Goal: Task Accomplishment & Management: Manage account settings

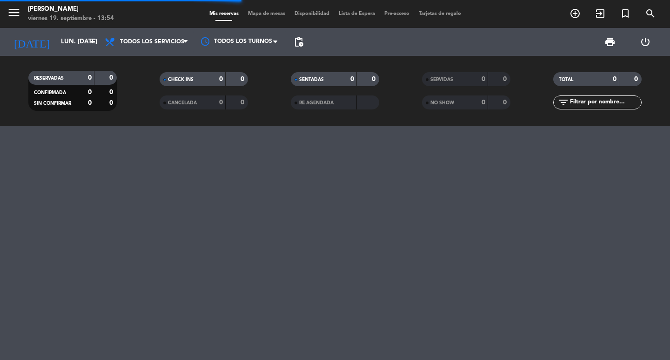
click at [580, 104] on input "text" at bounding box center [605, 102] width 72 height 10
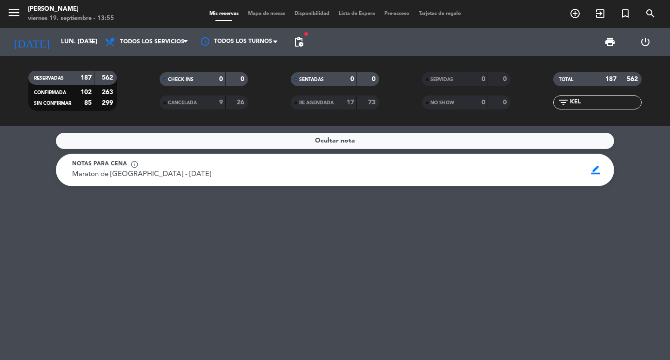
type input "KEL"
click at [646, 16] on icon "search" at bounding box center [650, 13] width 11 height 11
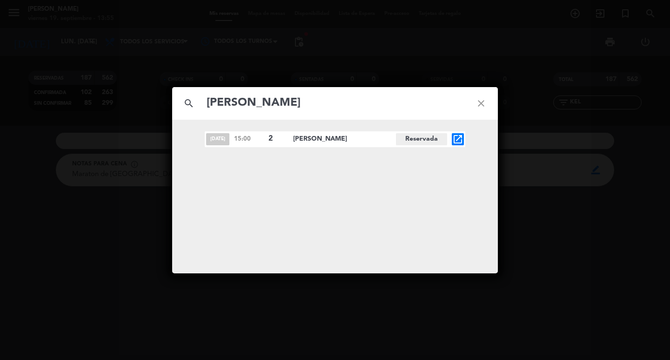
type input "[PERSON_NAME]"
click at [460, 134] on icon "open_in_new" at bounding box center [458, 139] width 11 height 11
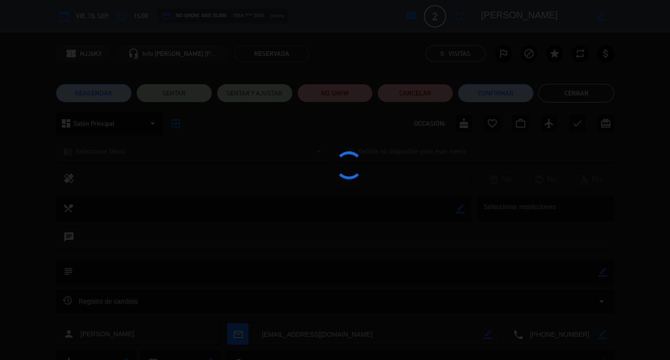
click at [93, 98] on div at bounding box center [335, 180] width 670 height 360
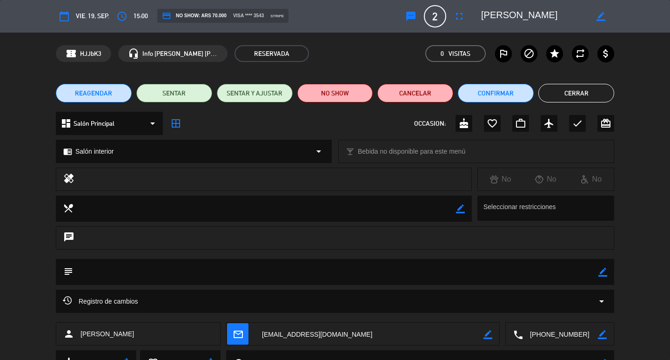
click at [93, 98] on edit-booking-info-modal "calendar_today vie. 19, sep. access_time 15:00 credit_card NO SHOW: ARS 70.000 …" at bounding box center [335, 180] width 670 height 360
click at [93, 98] on button "REAGENDAR" at bounding box center [94, 93] width 76 height 19
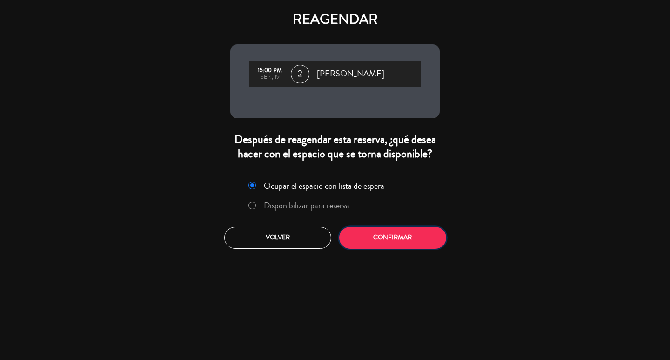
drag, startPoint x: 414, startPoint y: 263, endPoint x: 181, endPoint y: 355, distance: 251.0
click at [412, 249] on button "Confirmar" at bounding box center [392, 238] width 107 height 22
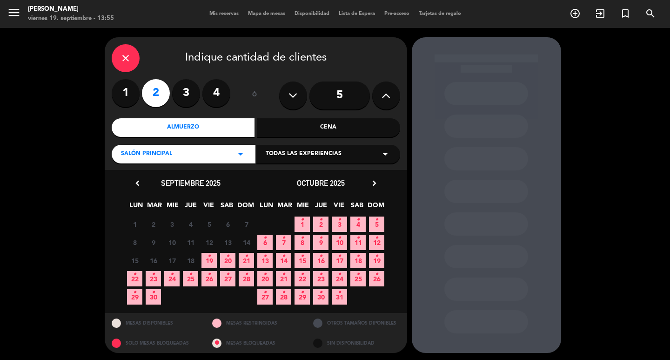
click at [133, 282] on icon "•" at bounding box center [134, 274] width 3 height 15
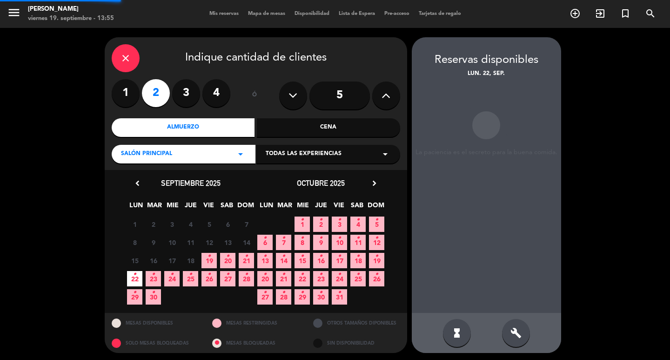
scroll to position [7, 0]
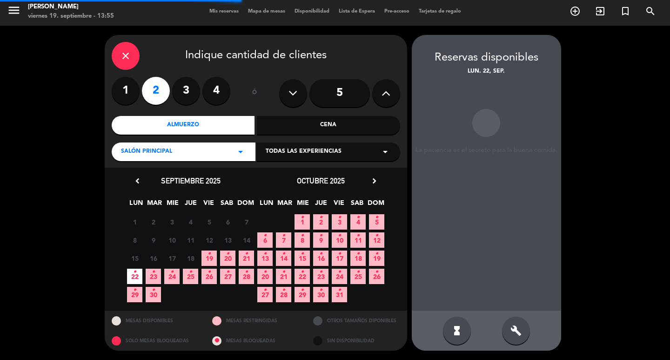
click at [300, 159] on div "Todas las experiencias arrow_drop_down" at bounding box center [329, 151] width 144 height 19
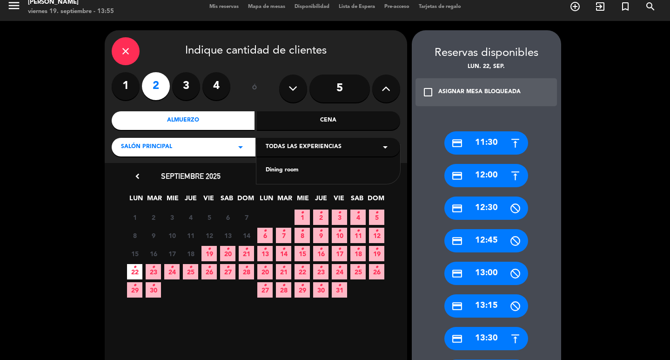
click at [308, 173] on div "Dining room" at bounding box center [328, 170] width 125 height 9
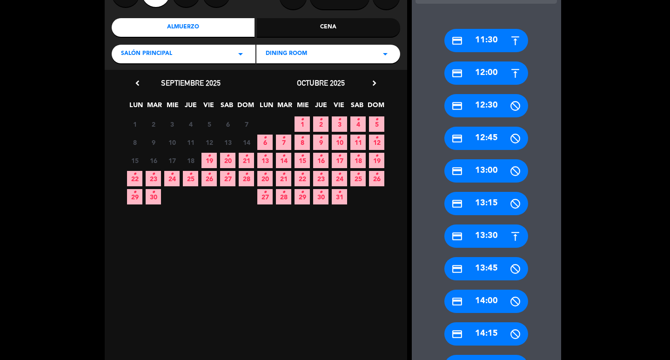
scroll to position [193, 0]
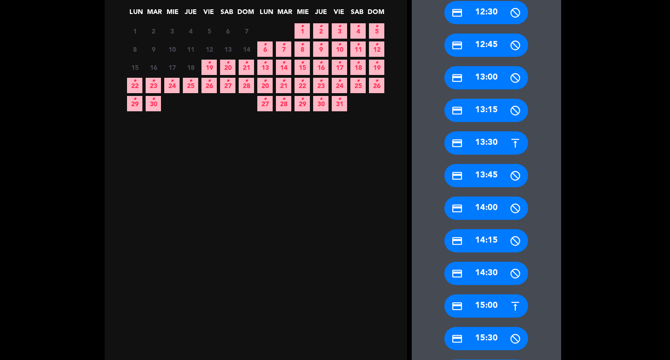
drag, startPoint x: 484, startPoint y: 312, endPoint x: 477, endPoint y: 306, distance: 9.2
click at [484, 312] on div "credit_card 15:00" at bounding box center [487, 305] width 84 height 23
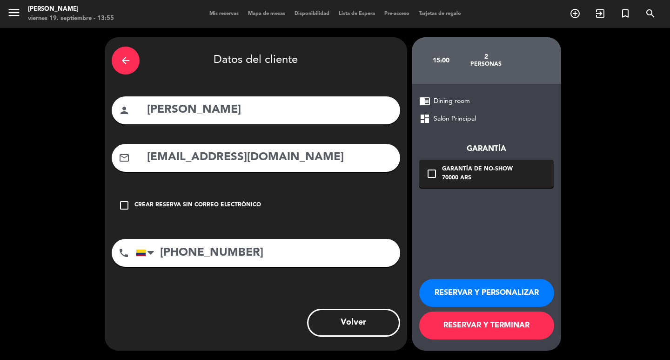
scroll to position [0, 0]
click at [479, 279] on button "RESERVAR Y PERSONALIZAR" at bounding box center [486, 293] width 135 height 28
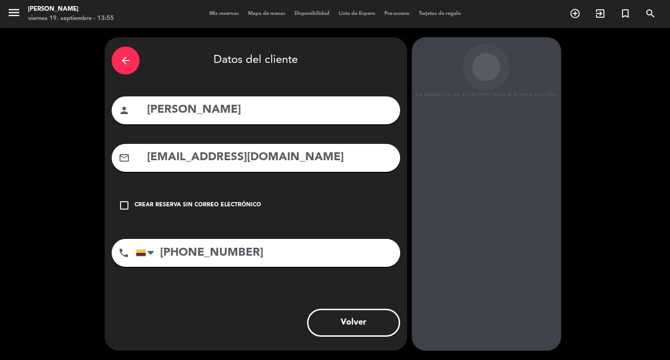
click at [461, 230] on div "La paciencia es el secreto para la buena comida. 15:00 2 personas chrome_reader…" at bounding box center [486, 193] width 149 height 313
click at [460, 217] on div "La paciencia es el secreto para la buena comida. 15:00 2 personas chrome_reader…" at bounding box center [486, 193] width 149 height 313
drag, startPoint x: 414, startPoint y: 97, endPoint x: 563, endPoint y: 105, distance: 148.8
click at [563, 105] on booking-flow-guarantee-sidebar "La paciencia es el secreto para la buena comida. 15:00 2 personas chrome_reader…" at bounding box center [489, 193] width 154 height 313
copy div "La paciencia es el secreto para la buena comida."
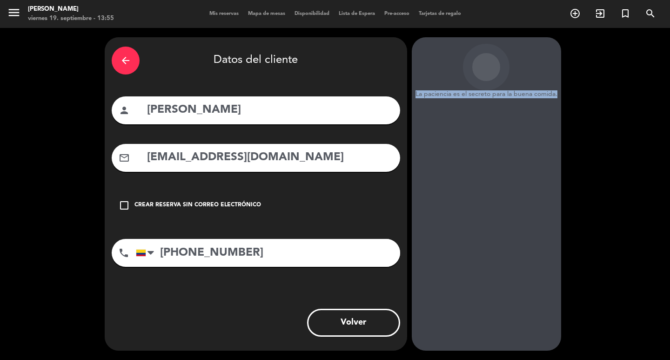
click at [456, 143] on div "La paciencia es el secreto para la buena comida. 15:00 2 personas chrome_reader…" at bounding box center [486, 193] width 149 height 313
click at [476, 261] on div "La paciencia es el secreto para la buena comida. 15:00 2 personas chrome_reader…" at bounding box center [486, 193] width 149 height 313
click at [491, 291] on div "La paciencia es el secreto para la buena comida. 15:00 2 personas chrome_reader…" at bounding box center [486, 193] width 149 height 313
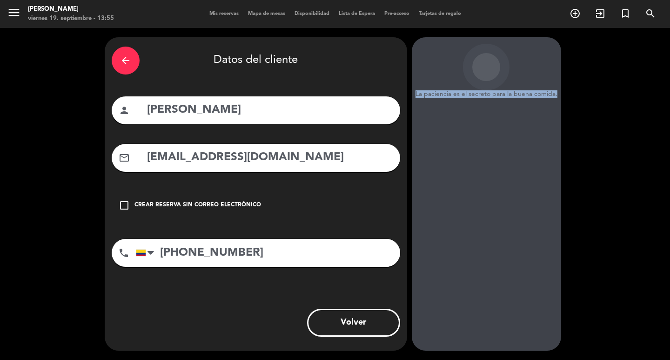
click at [491, 291] on div "La paciencia es el secreto para la buena comida. 15:00 2 personas chrome_reader…" at bounding box center [486, 193] width 149 height 313
click at [511, 102] on div "La paciencia es el secreto para la buena comida. 15:00 2 personas chrome_reader…" at bounding box center [486, 193] width 149 height 313
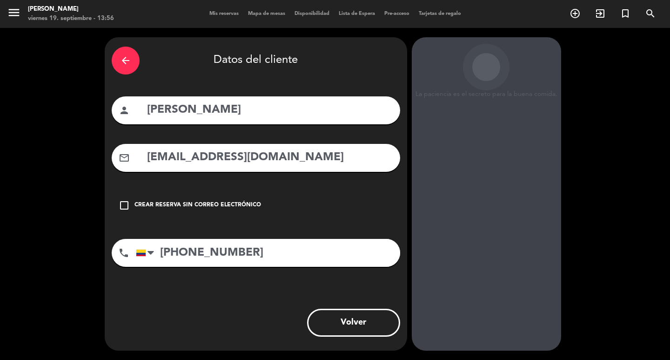
click at [507, 176] on div "La paciencia es el secreto para la buena comida. 15:00 2 personas chrome_reader…" at bounding box center [486, 193] width 149 height 313
click at [480, 131] on div "La paciencia es el secreto para la buena comida. 15:00 2 personas chrome_reader…" at bounding box center [486, 193] width 149 height 313
click at [488, 96] on div at bounding box center [489, 110] width 28 height 28
click at [488, 97] on div at bounding box center [489, 111] width 28 height 28
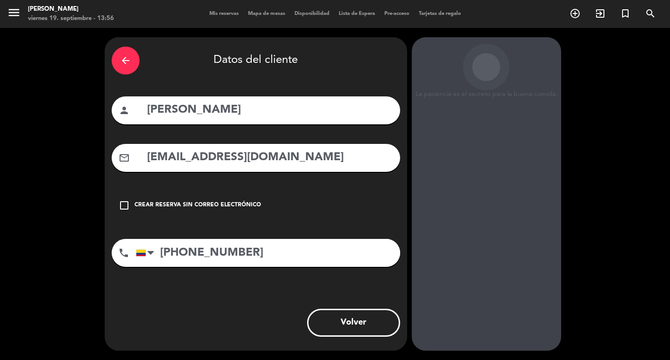
click at [488, 97] on div at bounding box center [489, 111] width 28 height 28
click at [488, 95] on div at bounding box center [489, 109] width 28 height 28
click at [488, 96] on div at bounding box center [489, 110] width 28 height 28
click at [488, 97] on div at bounding box center [489, 111] width 28 height 28
click at [436, 320] on div "La paciencia es el secreto para la buena comida. 15:00 2 personas chrome_reader…" at bounding box center [486, 193] width 149 height 313
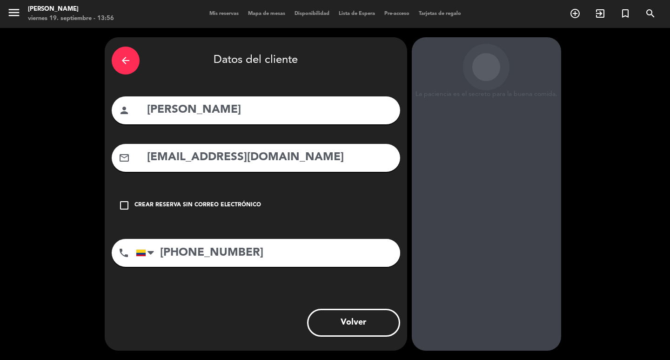
click at [523, 332] on div "La paciencia es el secreto para la buena comida. 15:00 2 personas chrome_reader…" at bounding box center [486, 193] width 149 height 313
click at [519, 330] on div "La paciencia es el secreto para la buena comida. 15:00 2 personas chrome_reader…" at bounding box center [486, 193] width 149 height 313
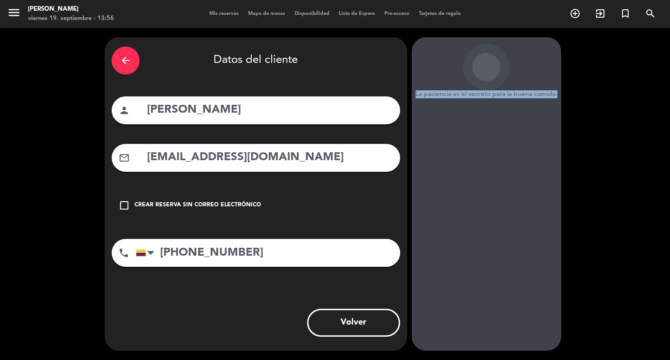
click at [519, 330] on div "La paciencia es el secreto para la buena comida. 15:00 2 personas chrome_reader…" at bounding box center [486, 193] width 149 height 313
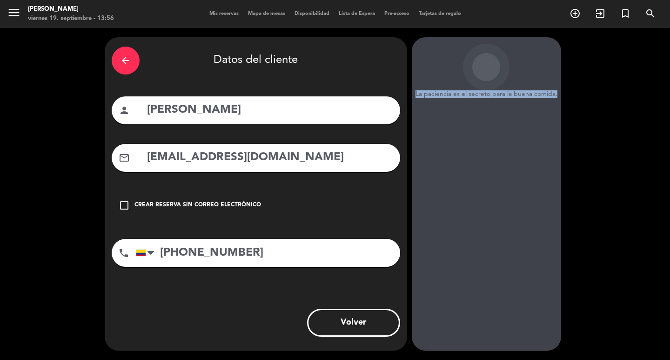
click at [519, 330] on div "La paciencia es el secreto para la buena comida. 15:00 2 personas chrome_reader…" at bounding box center [486, 193] width 149 height 313
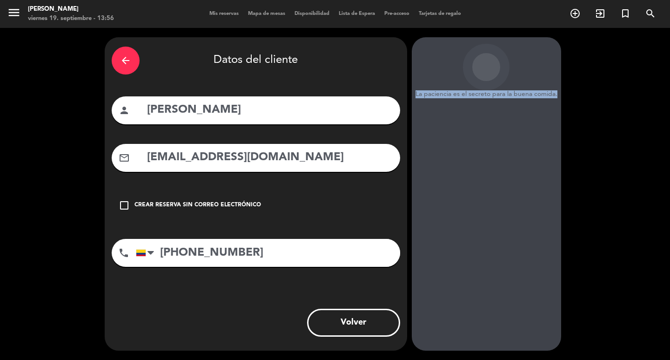
click at [519, 330] on div "La paciencia es el secreto para la buena comida. 15:00 2 personas chrome_reader…" at bounding box center [486, 193] width 149 height 313
click at [519, 331] on div "La paciencia es el secreto para la buena comida. 15:00 2 personas chrome_reader…" at bounding box center [486, 193] width 149 height 313
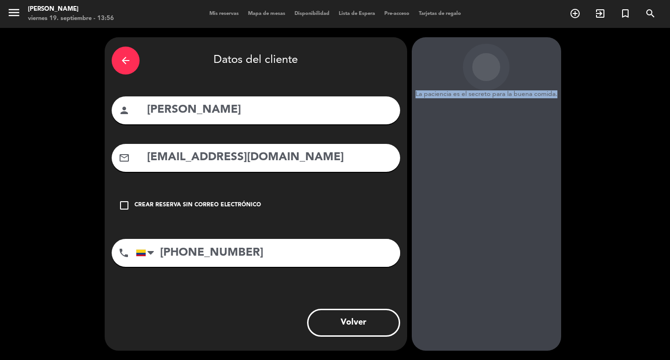
click at [519, 331] on div "La paciencia es el secreto para la buena comida. 15:00 2 personas chrome_reader…" at bounding box center [486, 193] width 149 height 313
click at [502, 161] on div "La paciencia es el secreto para la buena comida. 15:00 2 personas chrome_reader…" at bounding box center [486, 193] width 149 height 313
click at [532, 187] on div "La paciencia es el secreto para la buena comida. 15:00 2 personas chrome_reader…" at bounding box center [486, 193] width 149 height 313
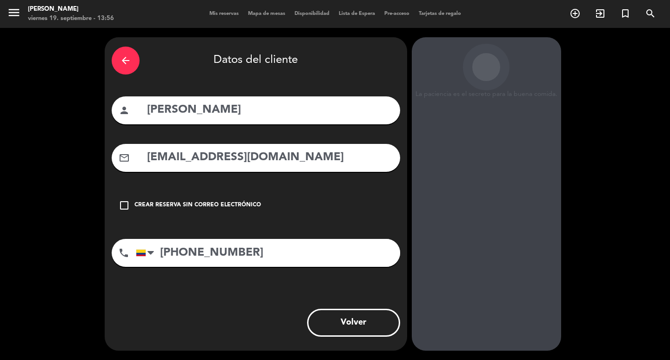
click at [540, 334] on div "La paciencia es el secreto para la buena comida. 15:00 2 personas chrome_reader…" at bounding box center [486, 193] width 149 height 313
click at [541, 322] on div "La paciencia es el secreto para la buena comida. 15:00 2 personas chrome_reader…" at bounding box center [486, 193] width 149 height 313
click at [548, 345] on div "La paciencia es el secreto para la buena comida. 15:00 2 personas chrome_reader…" at bounding box center [486, 193] width 149 height 313
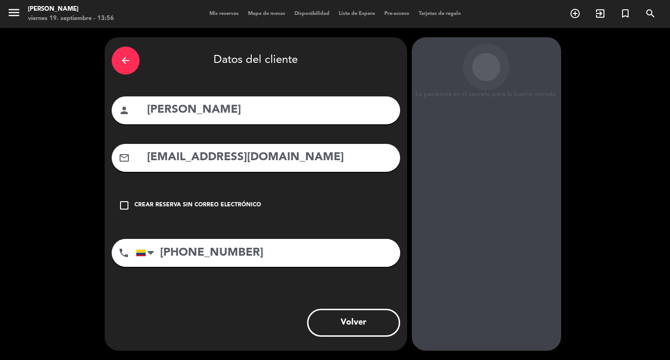
drag, startPoint x: 368, startPoint y: 159, endPoint x: 126, endPoint y: 168, distance: 242.7
click at [126, 168] on div "mail_outline [EMAIL_ADDRESS][DOMAIN_NAME]" at bounding box center [256, 158] width 289 height 28
click at [483, 350] on div "La paciencia es el secreto para la buena comida. 15:00 2 personas chrome_reader…" at bounding box center [486, 193] width 149 height 313
click at [478, 327] on div "La paciencia es el secreto para la buena comida. 15:00 2 personas chrome_reader…" at bounding box center [486, 193] width 149 height 313
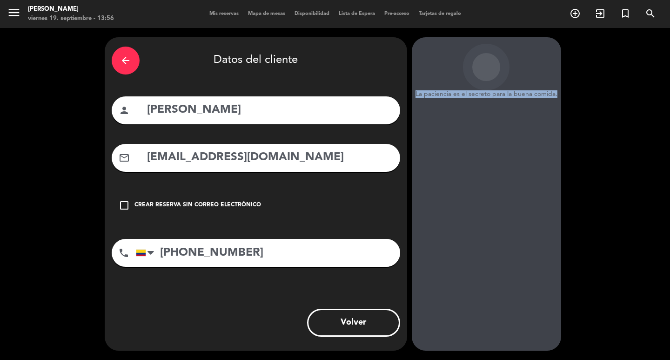
click at [478, 327] on div "La paciencia es el secreto para la buena comida. 15:00 2 personas chrome_reader…" at bounding box center [486, 193] width 149 height 313
click at [351, 326] on button "Volver" at bounding box center [353, 323] width 93 height 28
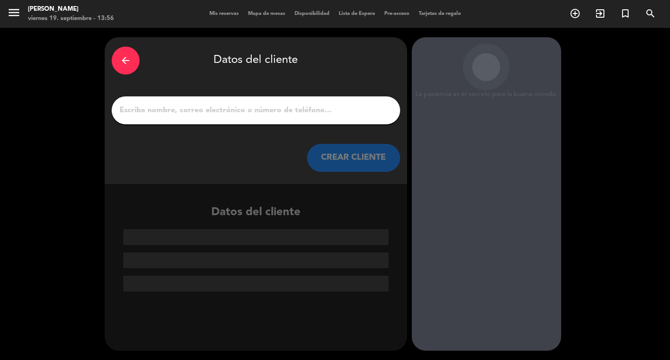
click at [122, 72] on div "arrow_back" at bounding box center [126, 61] width 28 height 28
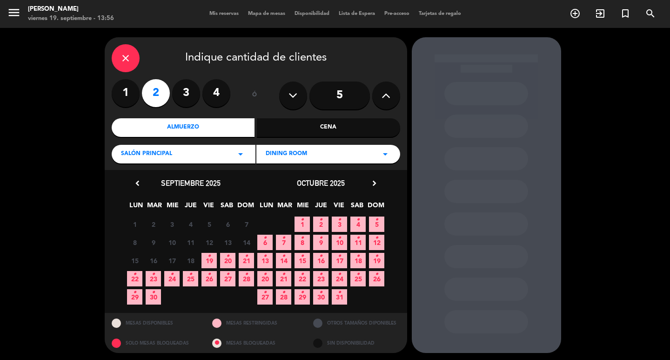
click at [133, 64] on div "close" at bounding box center [126, 58] width 28 height 28
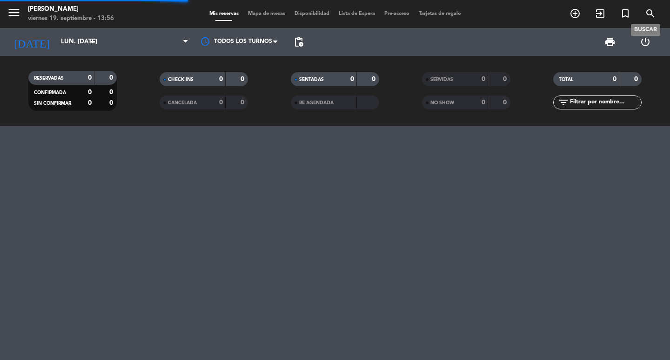
click at [640, 7] on span "search" at bounding box center [650, 14] width 25 height 16
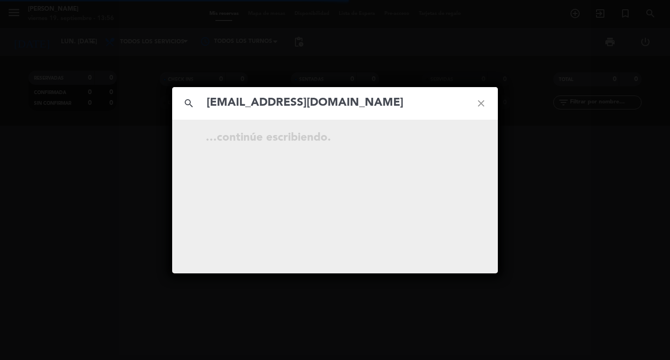
type input "[EMAIL_ADDRESS][DOMAIN_NAME]"
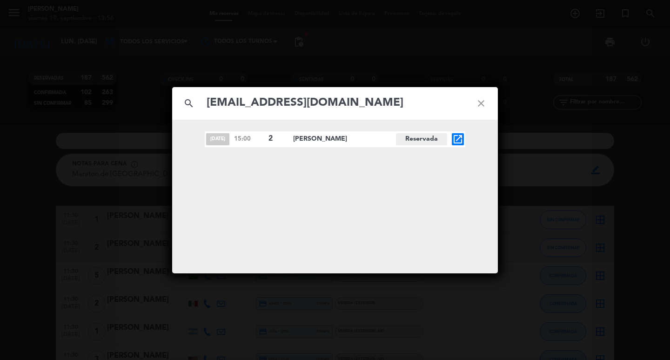
click at [461, 139] on icon "open_in_new" at bounding box center [458, 139] width 11 height 11
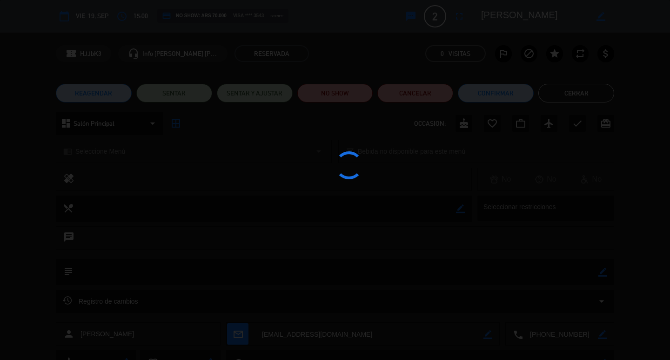
click at [96, 101] on div at bounding box center [335, 180] width 670 height 360
click at [95, 88] on div at bounding box center [335, 180] width 670 height 360
click at [100, 96] on div at bounding box center [335, 180] width 670 height 360
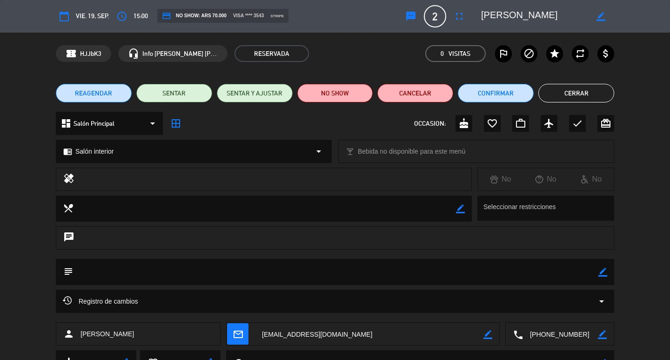
click at [100, 96] on span "REAGENDAR" at bounding box center [93, 93] width 37 height 10
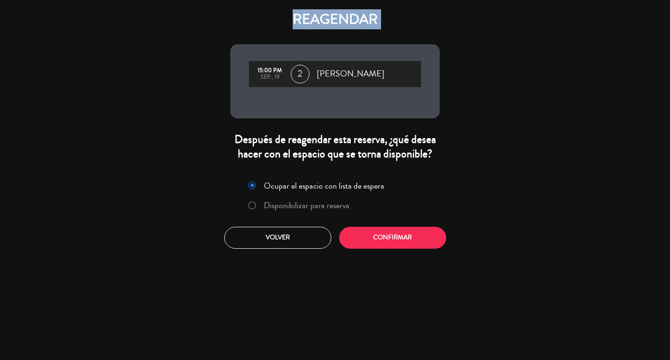
click at [100, 96] on div "REAGENDAR 15:00 PM sep., 19 2 [PERSON_NAME] Después de reagendar esta reserva, …" at bounding box center [335, 180] width 670 height 360
click at [379, 249] on button "Confirmar" at bounding box center [392, 238] width 107 height 22
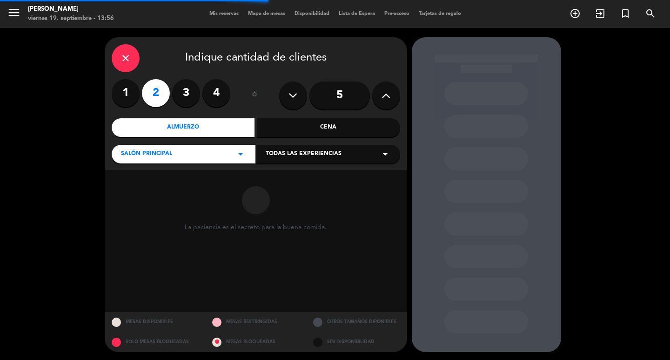
click at [297, 158] on span "Todas las experiencias" at bounding box center [304, 153] width 76 height 9
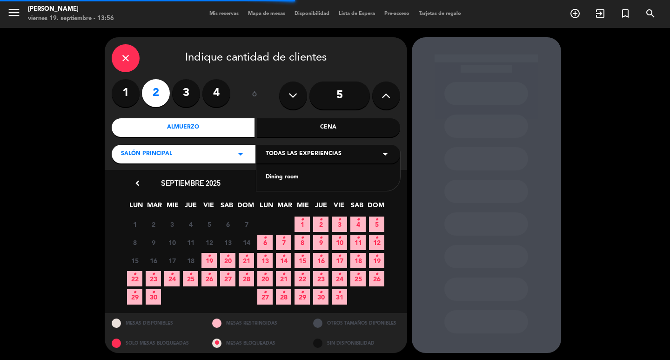
click at [289, 173] on div "Dining room" at bounding box center [329, 172] width 144 height 40
click at [292, 176] on div "Dining room" at bounding box center [328, 177] width 125 height 9
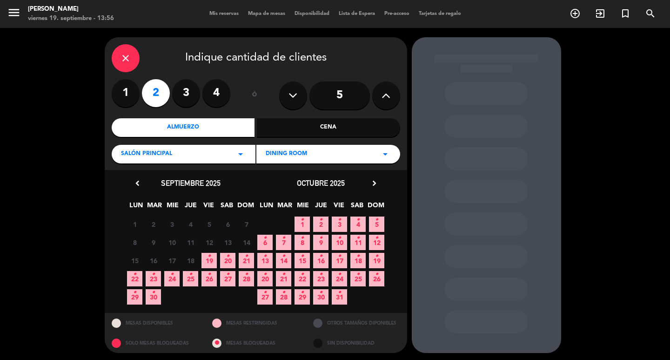
click at [134, 279] on icon "•" at bounding box center [134, 274] width 3 height 15
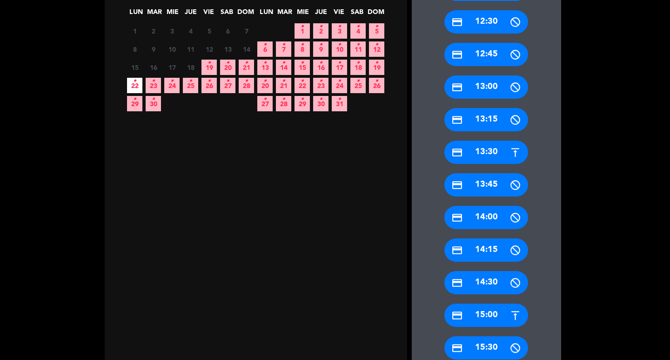
scroll to position [240, 0]
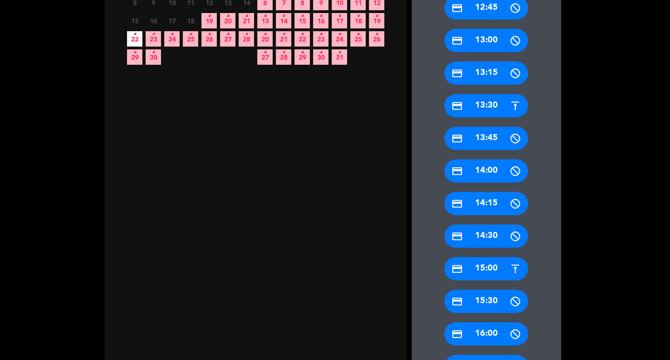
click at [487, 265] on div "credit_card 15:00" at bounding box center [487, 268] width 84 height 23
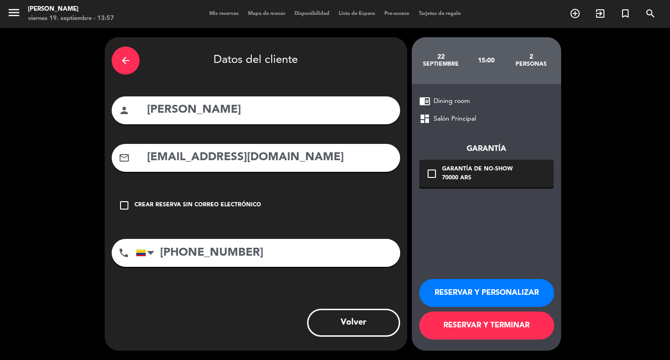
scroll to position [0, 0]
click at [467, 282] on button "RESERVAR Y PERSONALIZAR" at bounding box center [486, 293] width 135 height 28
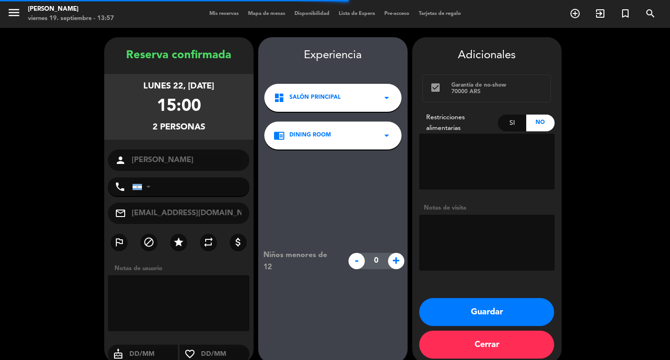
type input "[PHONE_NUMBER]"
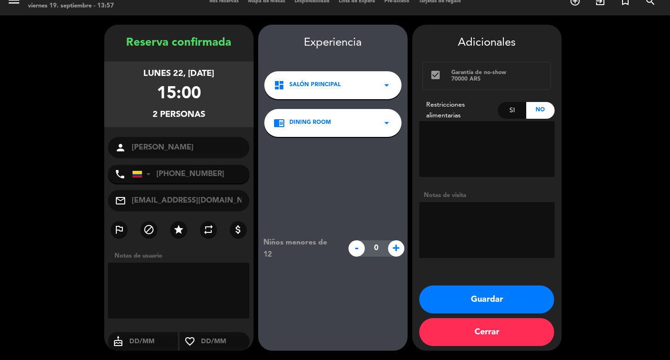
click at [510, 238] on textarea at bounding box center [486, 230] width 135 height 56
click at [463, 219] on textarea at bounding box center [486, 230] width 135 height 56
click at [458, 212] on textarea at bounding box center [486, 230] width 135 height 56
type textarea "confirmada/salon"
click at [468, 298] on button "Guardar" at bounding box center [486, 299] width 135 height 28
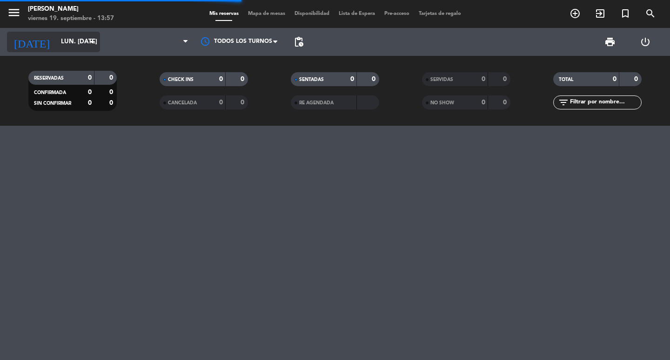
click at [68, 33] on div "[DATE] lun. [DATE] arrow_drop_down" at bounding box center [53, 42] width 93 height 20
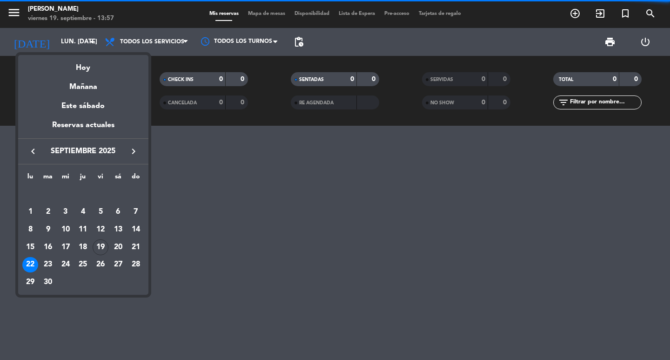
click at [594, 95] on div at bounding box center [335, 180] width 670 height 360
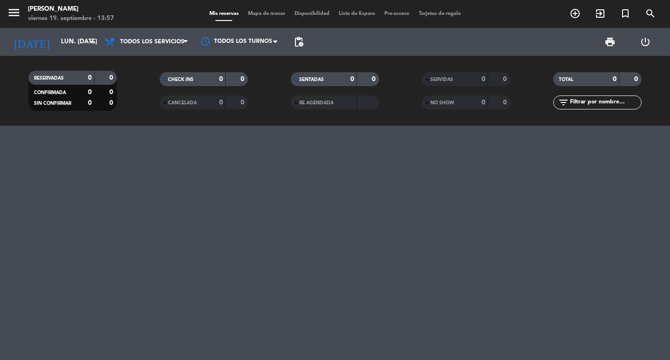
click at [602, 100] on input "text" at bounding box center [605, 102] width 72 height 10
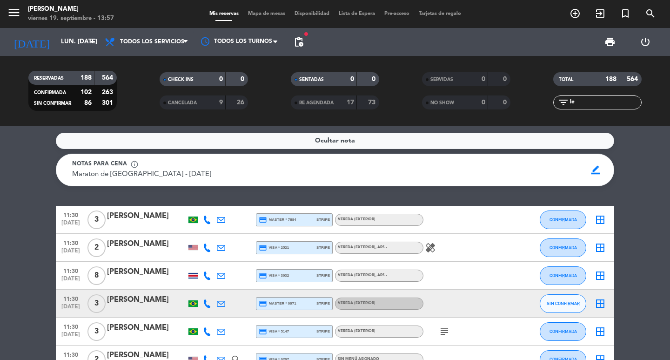
type input "l"
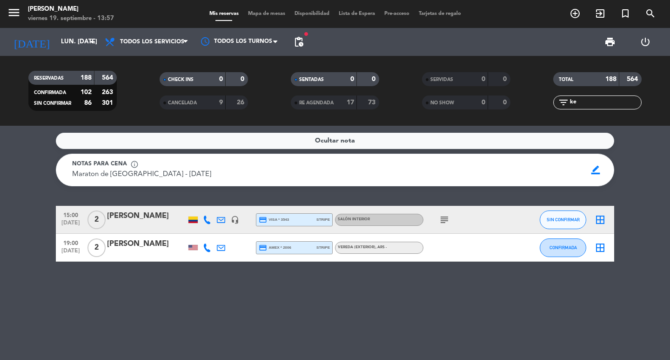
type input "ke"
click at [552, 222] on span "SIN CONFIRMAR" at bounding box center [563, 219] width 33 height 5
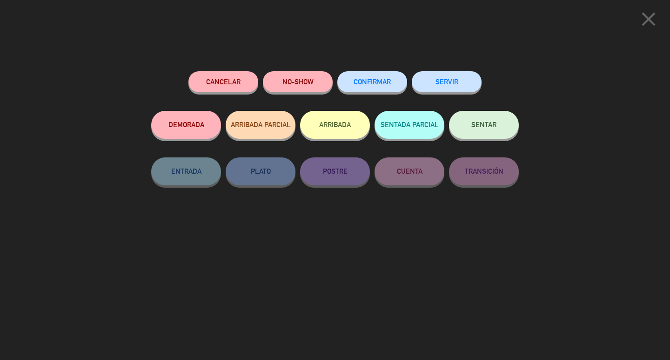
click at [358, 84] on span "CONFIRMAR" at bounding box center [372, 82] width 37 height 8
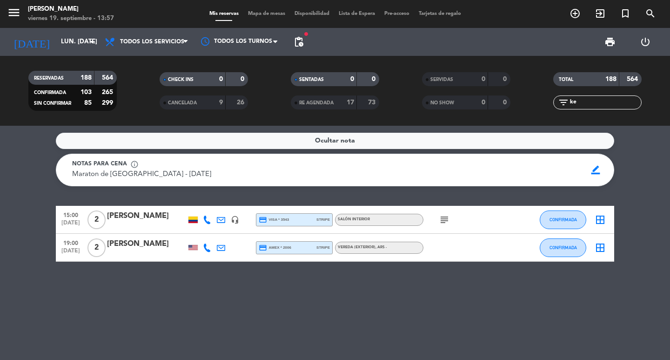
click at [135, 222] on div "[PERSON_NAME]" at bounding box center [146, 216] width 79 height 12
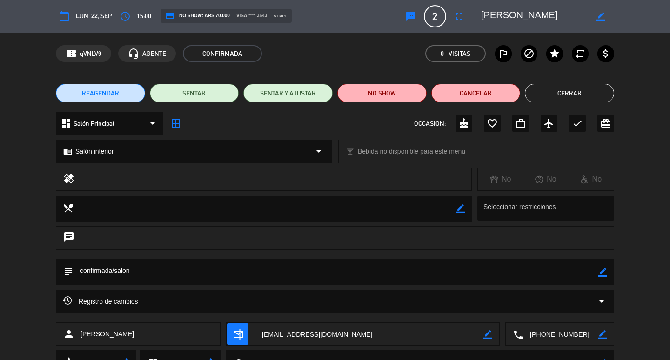
click at [240, 331] on icon "mail_outline" at bounding box center [238, 334] width 10 height 10
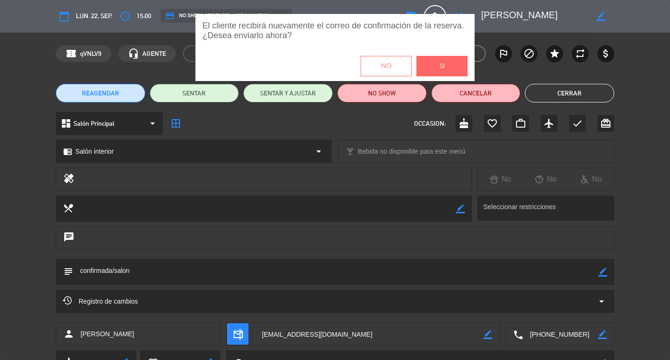
click at [438, 73] on button "Si" at bounding box center [442, 66] width 51 height 20
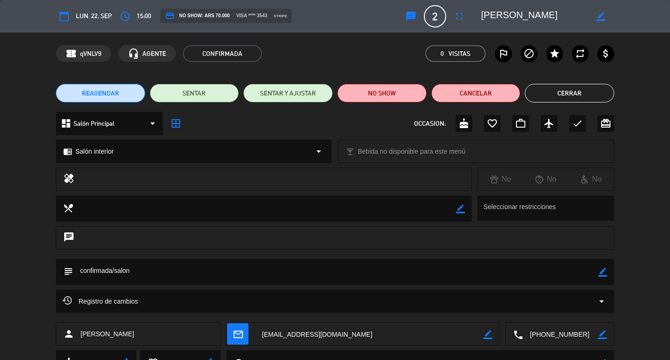
click at [588, 82] on div "REAGENDAR SENTAR SENTAR Y AJUSTAR NO SHOW Cancelar Cerrar" at bounding box center [335, 92] width 670 height 37
click at [596, 87] on button "Cerrar" at bounding box center [569, 93] width 89 height 19
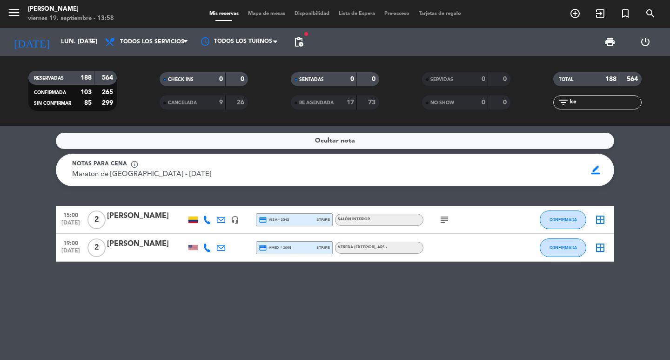
click at [136, 222] on div "[PERSON_NAME]" at bounding box center [146, 216] width 79 height 12
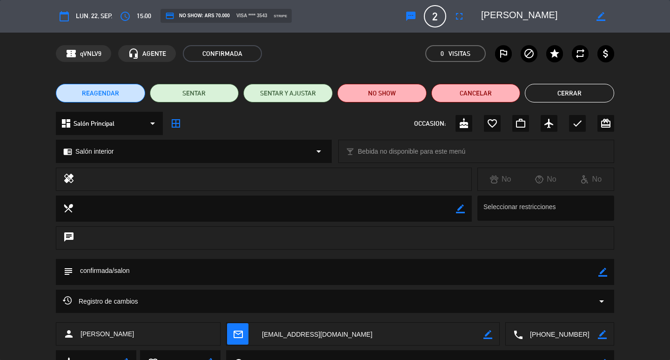
click at [230, 325] on span "mail_outline" at bounding box center [237, 333] width 21 height 21
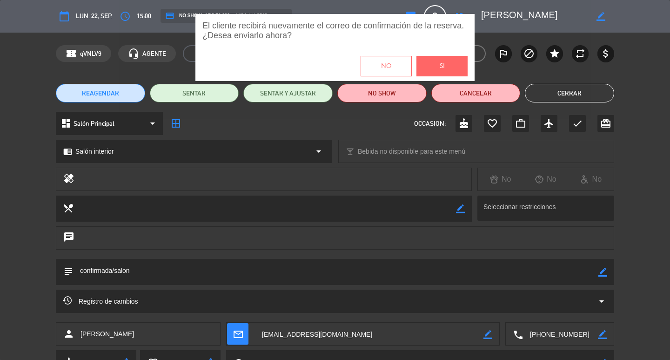
click at [456, 66] on button "Si" at bounding box center [442, 66] width 51 height 20
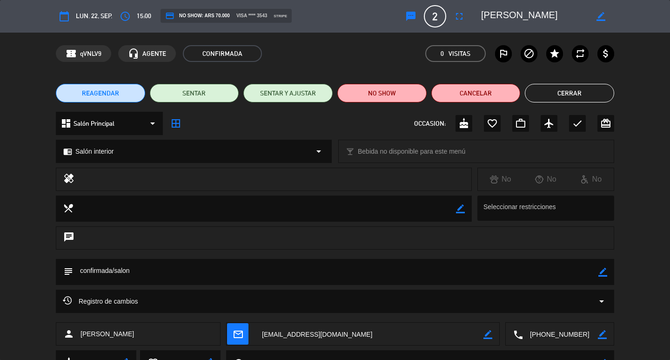
click at [579, 89] on button "Cerrar" at bounding box center [569, 93] width 89 height 19
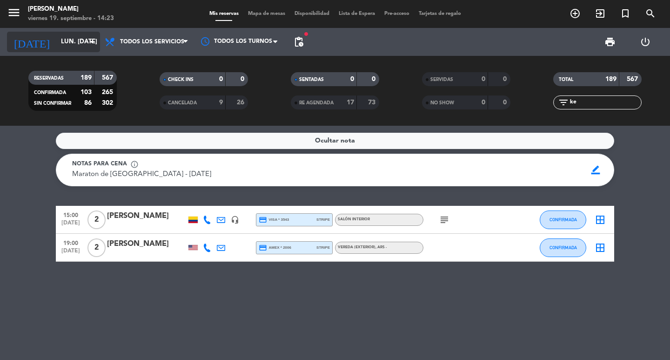
click at [56, 46] on input "lun. [DATE]" at bounding box center [97, 42] width 82 height 17
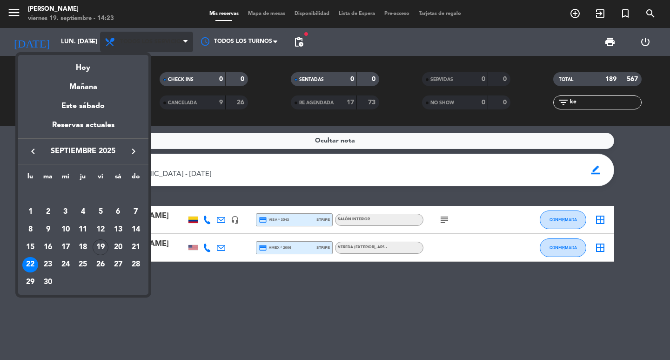
drag, startPoint x: 71, startPoint y: 69, endPoint x: 132, endPoint y: 43, distance: 66.1
click at [74, 68] on div "Hoy" at bounding box center [83, 64] width 130 height 19
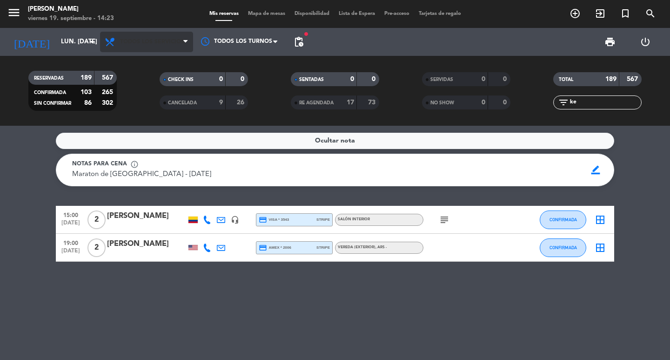
type input "vie. [DATE]"
drag, startPoint x: 149, startPoint y: 35, endPoint x: 146, endPoint y: 47, distance: 12.4
click at [149, 37] on span "Todos los servicios" at bounding box center [146, 42] width 93 height 20
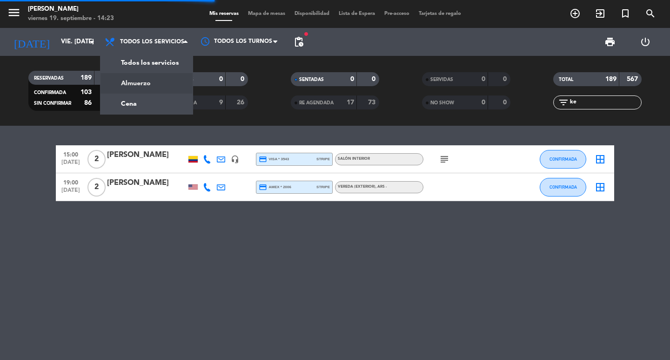
drag, startPoint x: 119, startPoint y: 82, endPoint x: 94, endPoint y: 69, distance: 28.5
click at [94, 69] on div "menu [PERSON_NAME] 19. septiembre - 14:23 Mis reservas Mapa de mesas Disponibil…" at bounding box center [335, 63] width 670 height 126
